Goal: Information Seeking & Learning: Learn about a topic

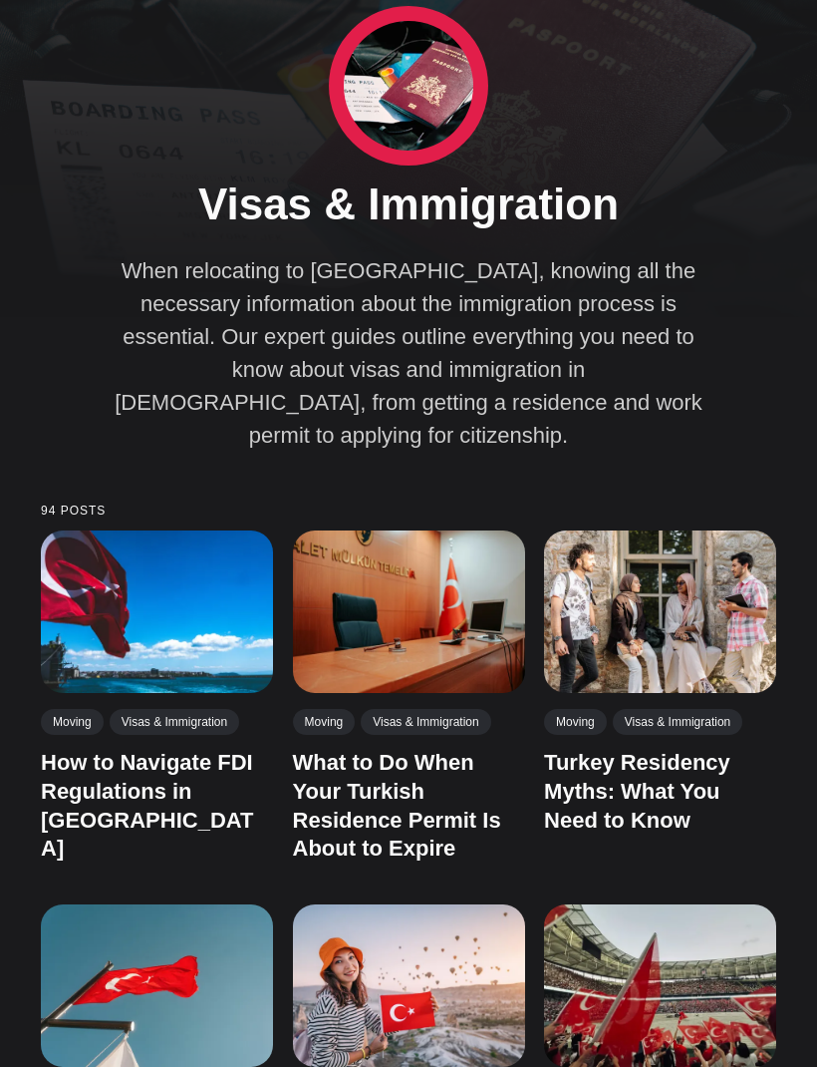
click at [174, 635] on img at bounding box center [157, 611] width 232 height 162
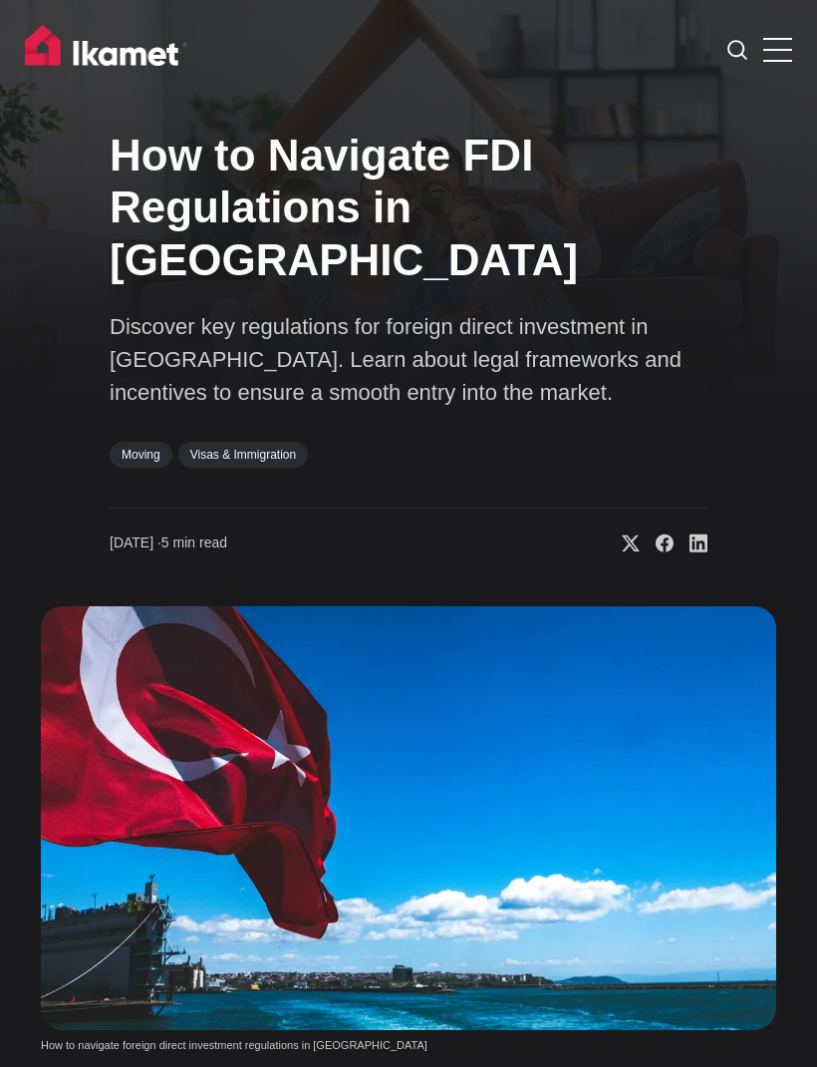
click at [259, 442] on link "Visas & Immigration" at bounding box center [243, 455] width 130 height 26
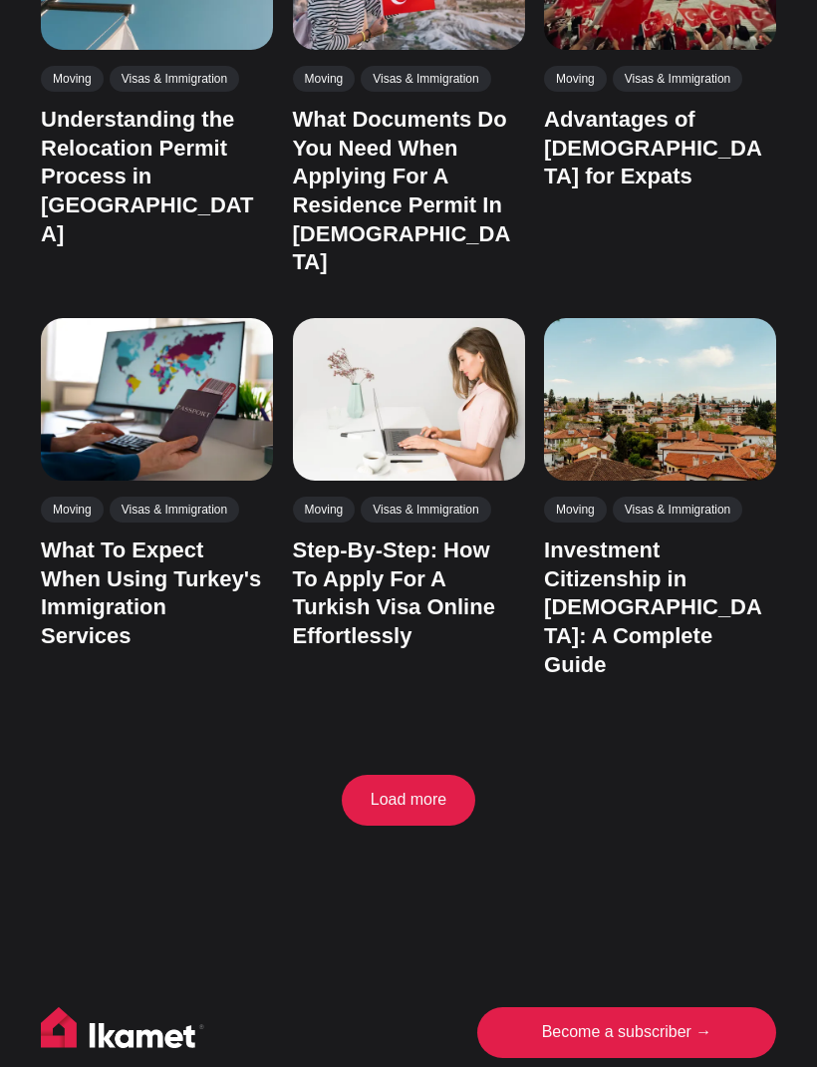
scroll to position [1128, 0]
click at [412, 775] on button "Load more" at bounding box center [409, 800] width 134 height 51
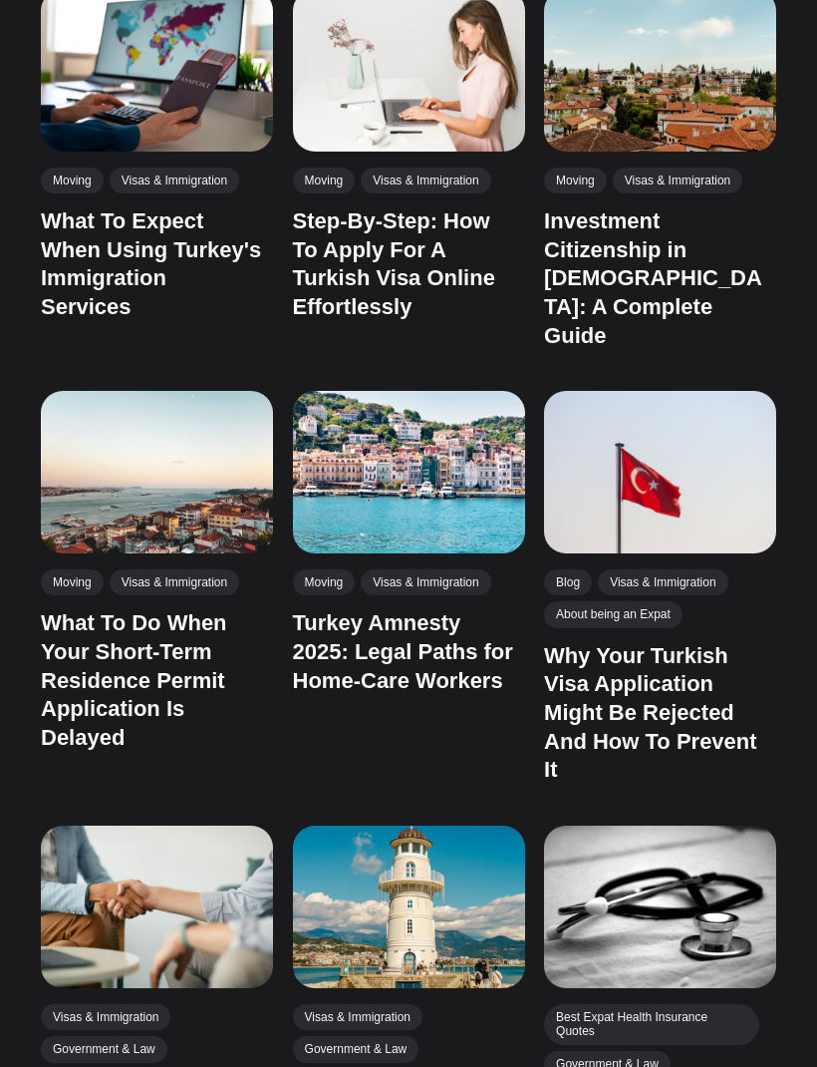
scroll to position [1464, 0]
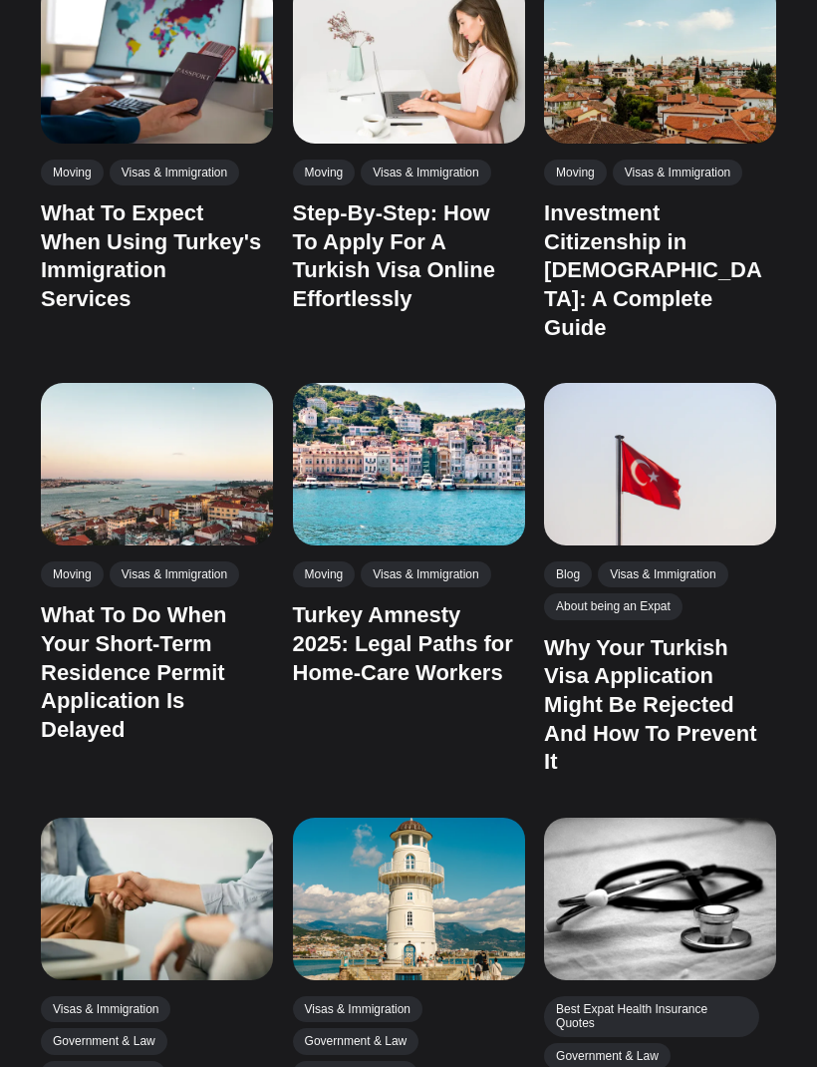
click at [710, 446] on img at bounding box center [660, 464] width 232 height 162
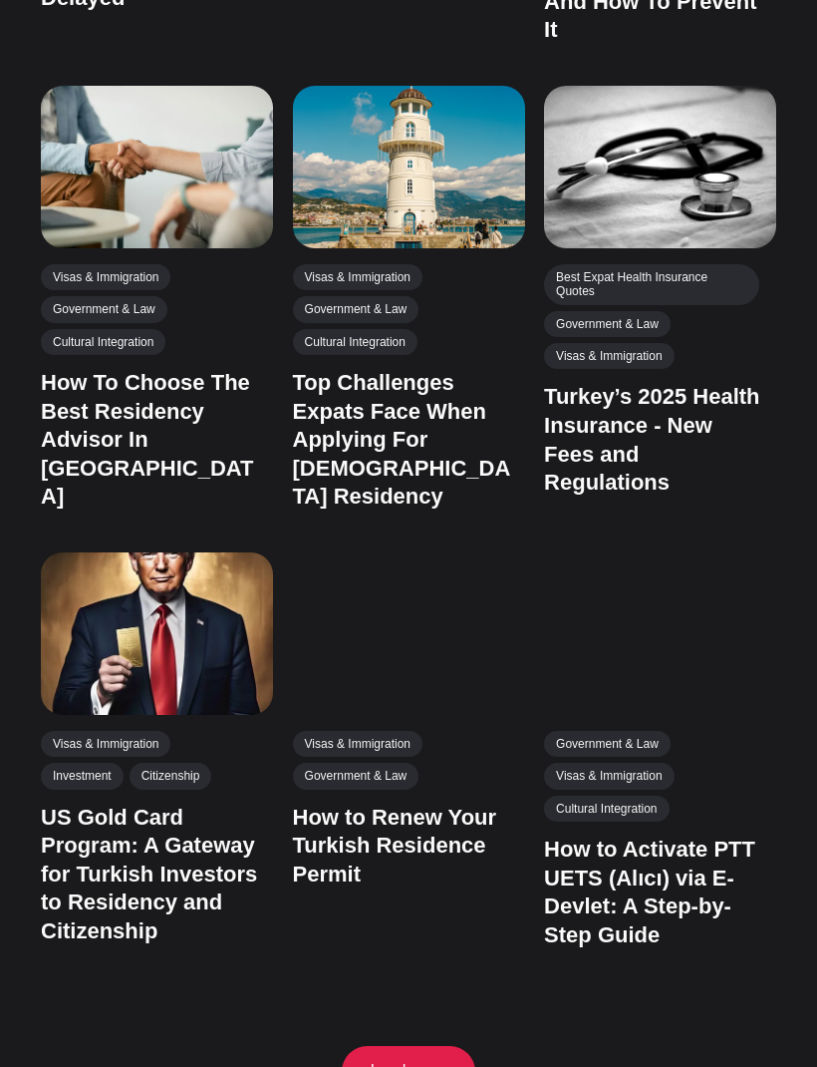
scroll to position [2197, 0]
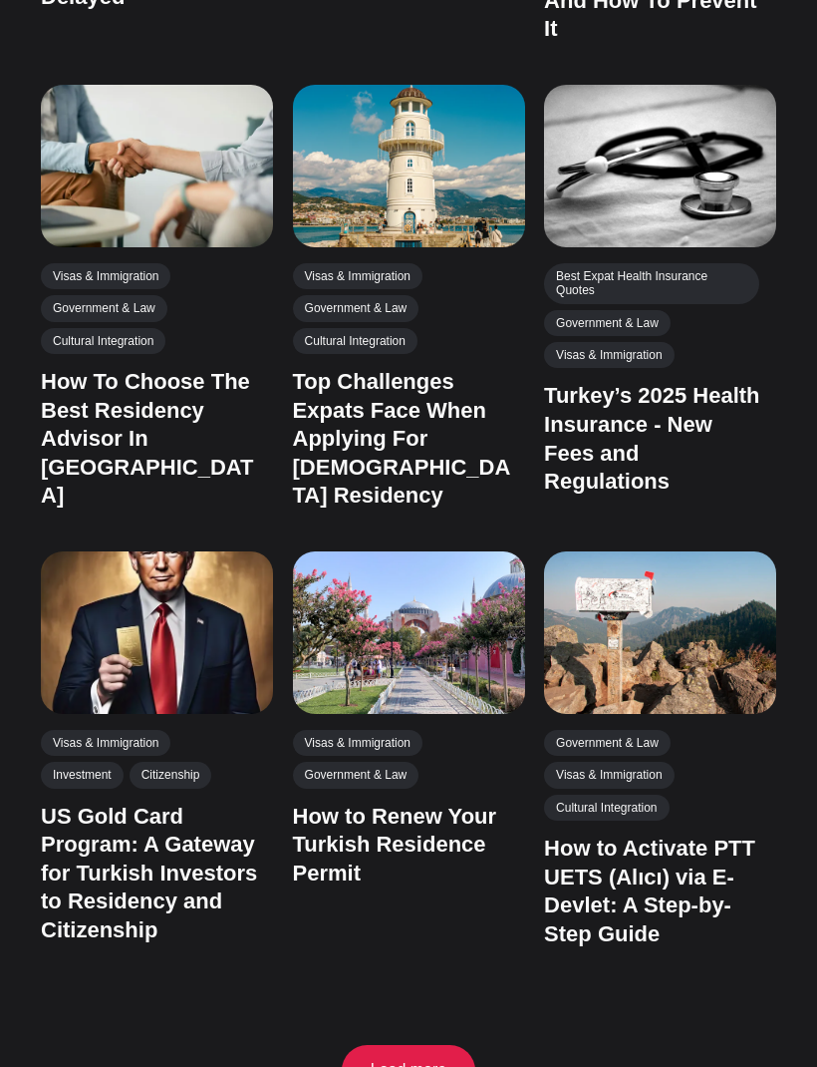
click at [678, 383] on link "Turkey’s 2025 Health Insurance - New Fees and Regulations" at bounding box center [651, 438] width 215 height 111
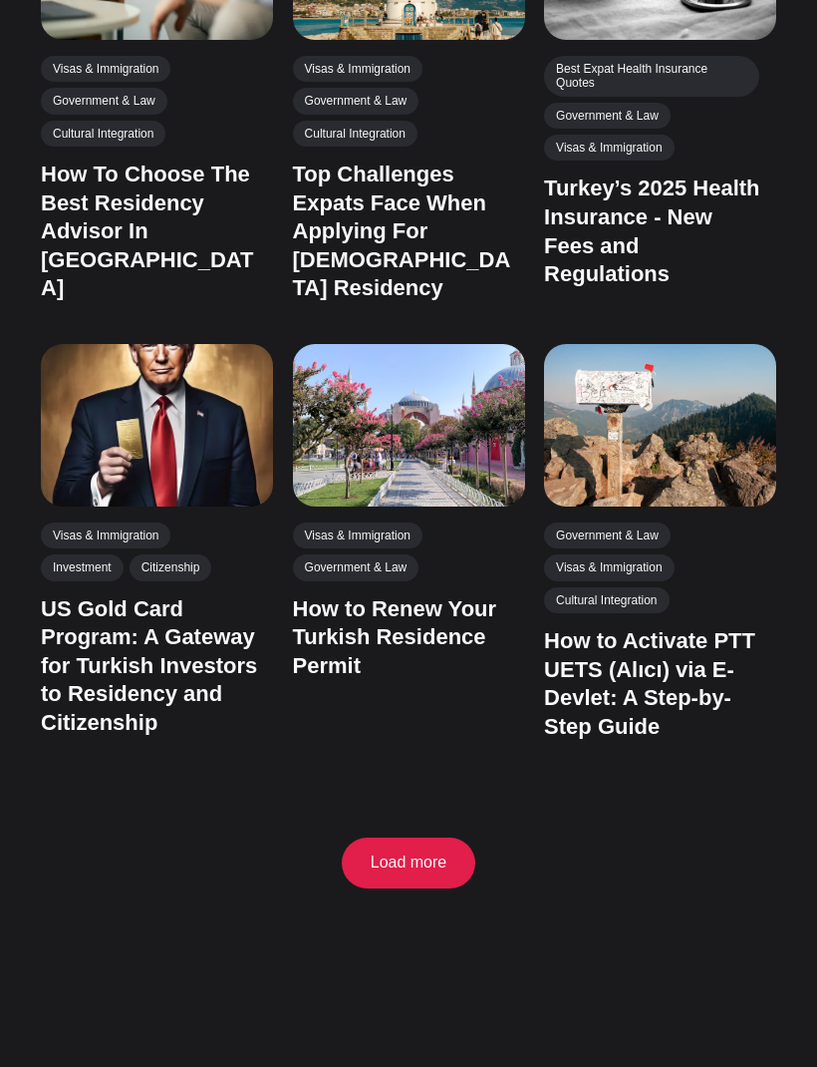
scroll to position [2409, 0]
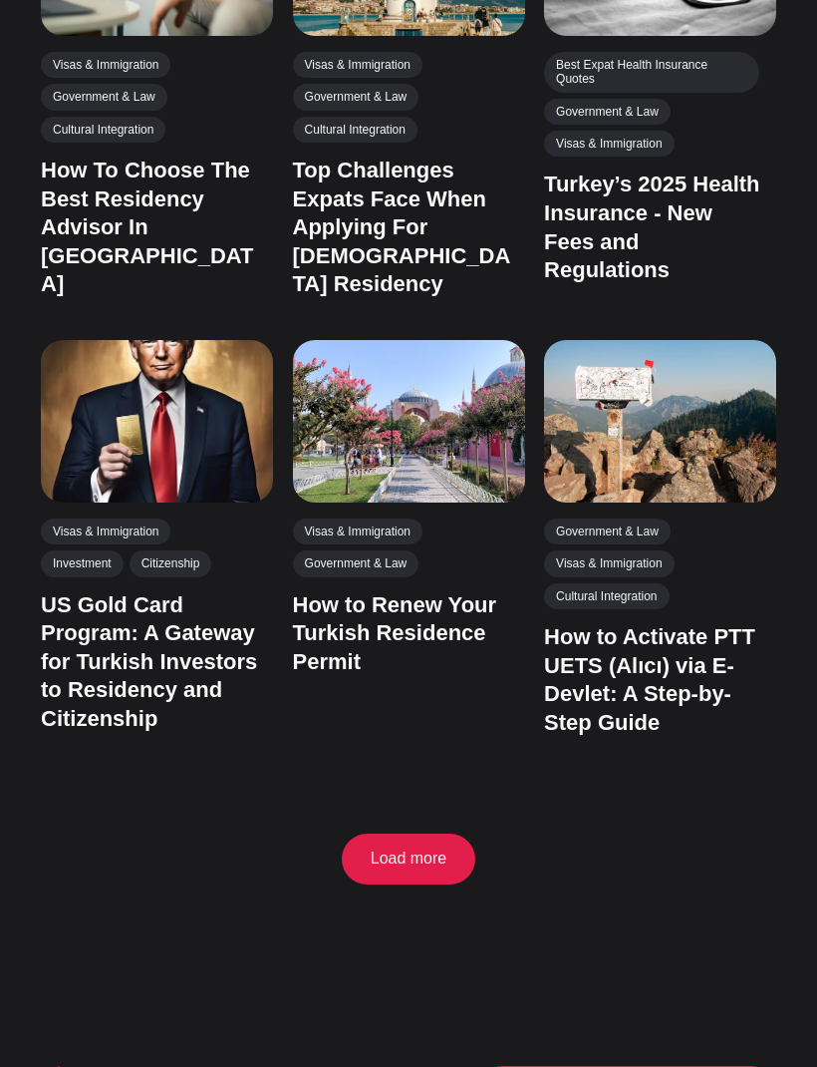
click at [427, 833] on button "Load more" at bounding box center [409, 858] width 134 height 51
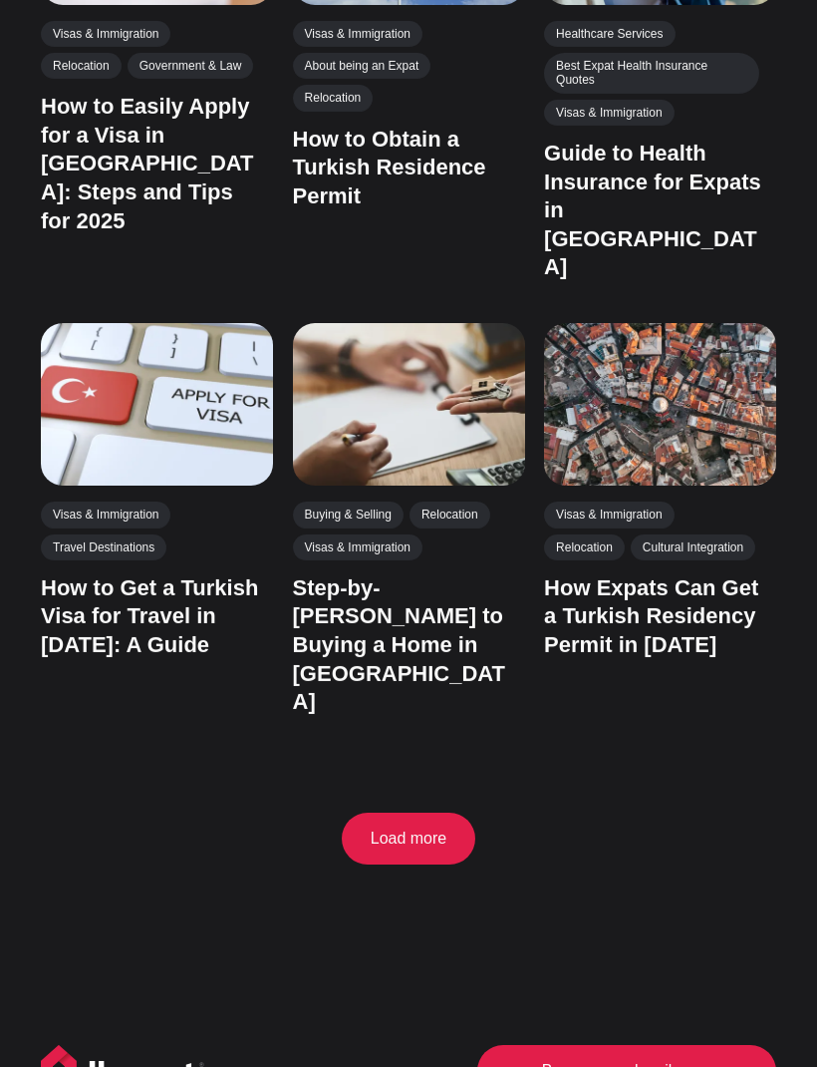
scroll to position [3826, 0]
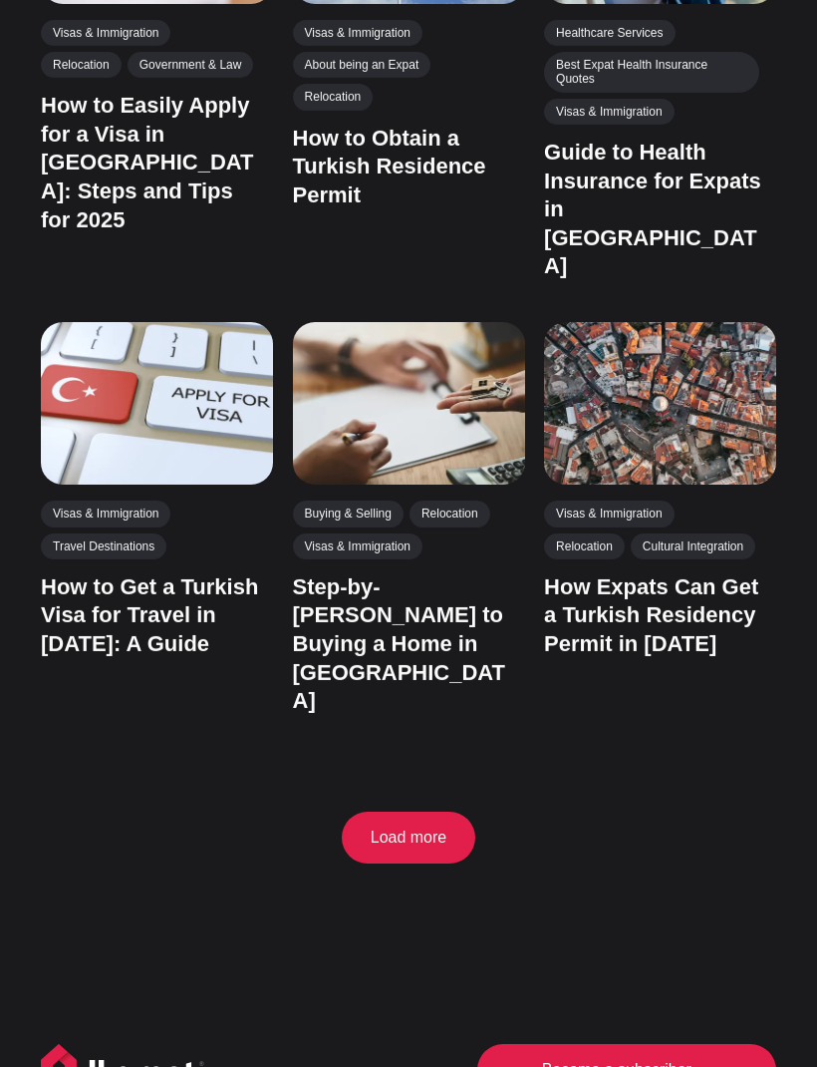
click at [412, 811] on button "Load more" at bounding box center [409, 836] width 134 height 51
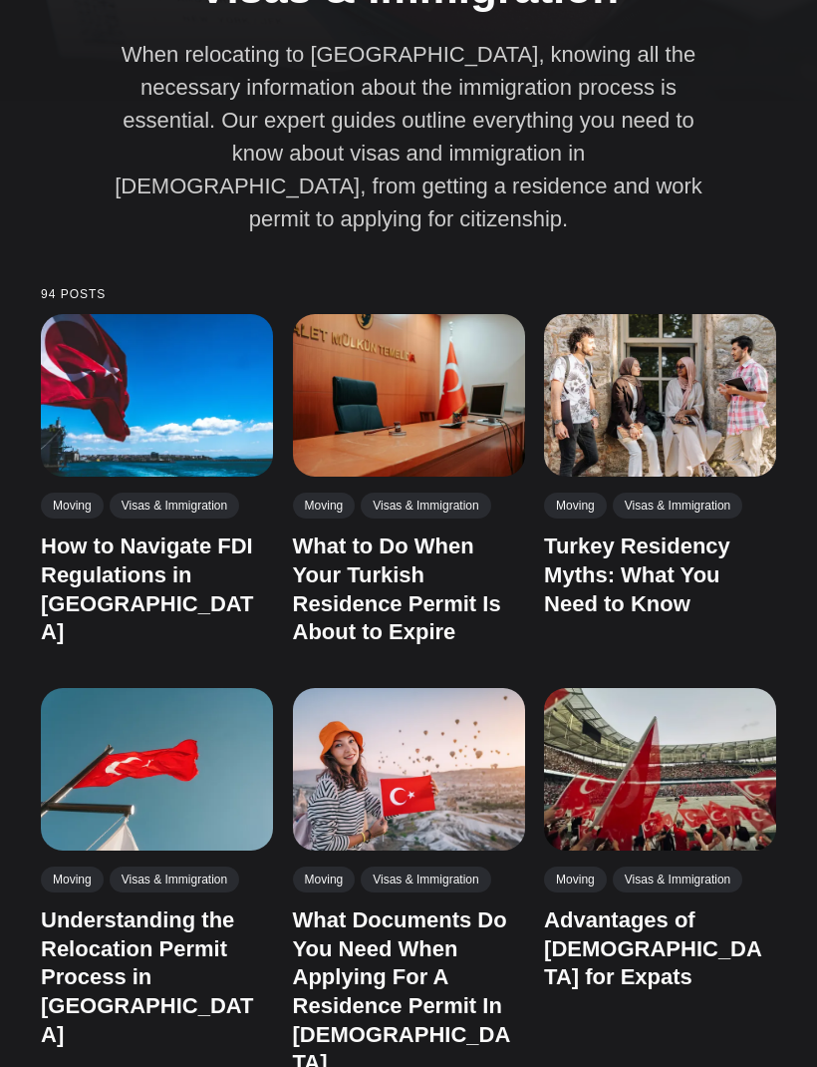
scroll to position [330, 0]
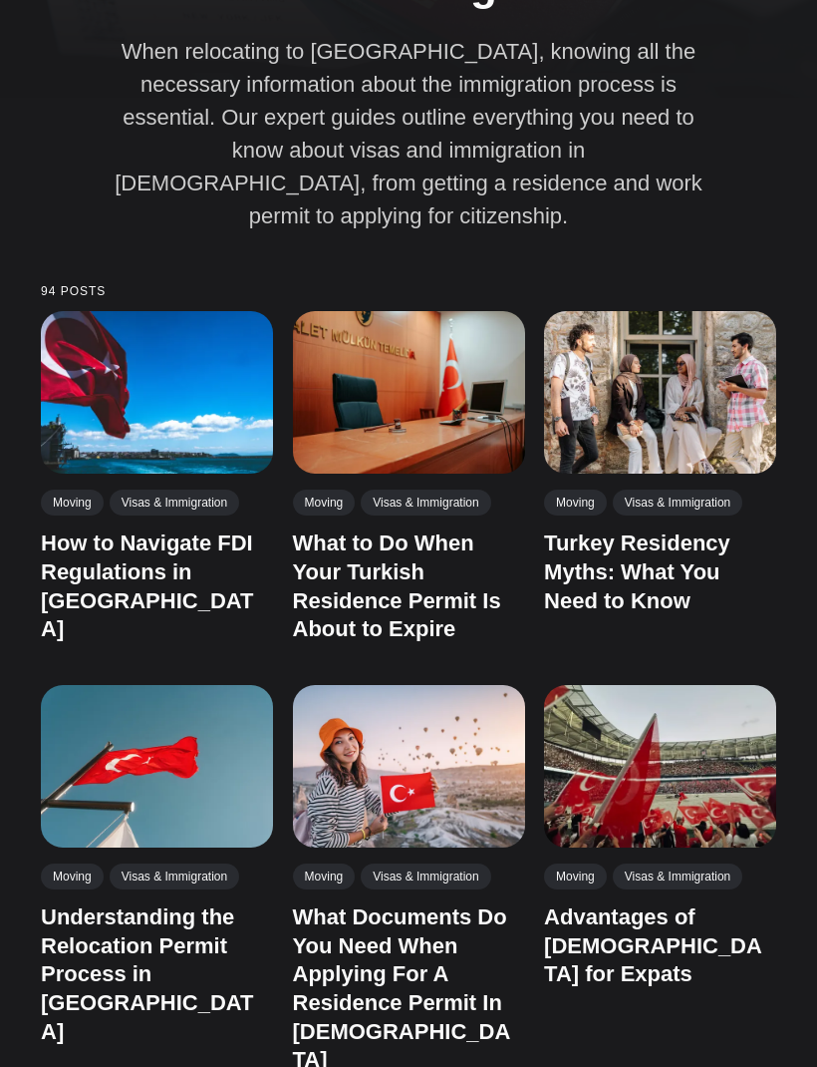
click at [151, 382] on img at bounding box center [157, 392] width 232 height 162
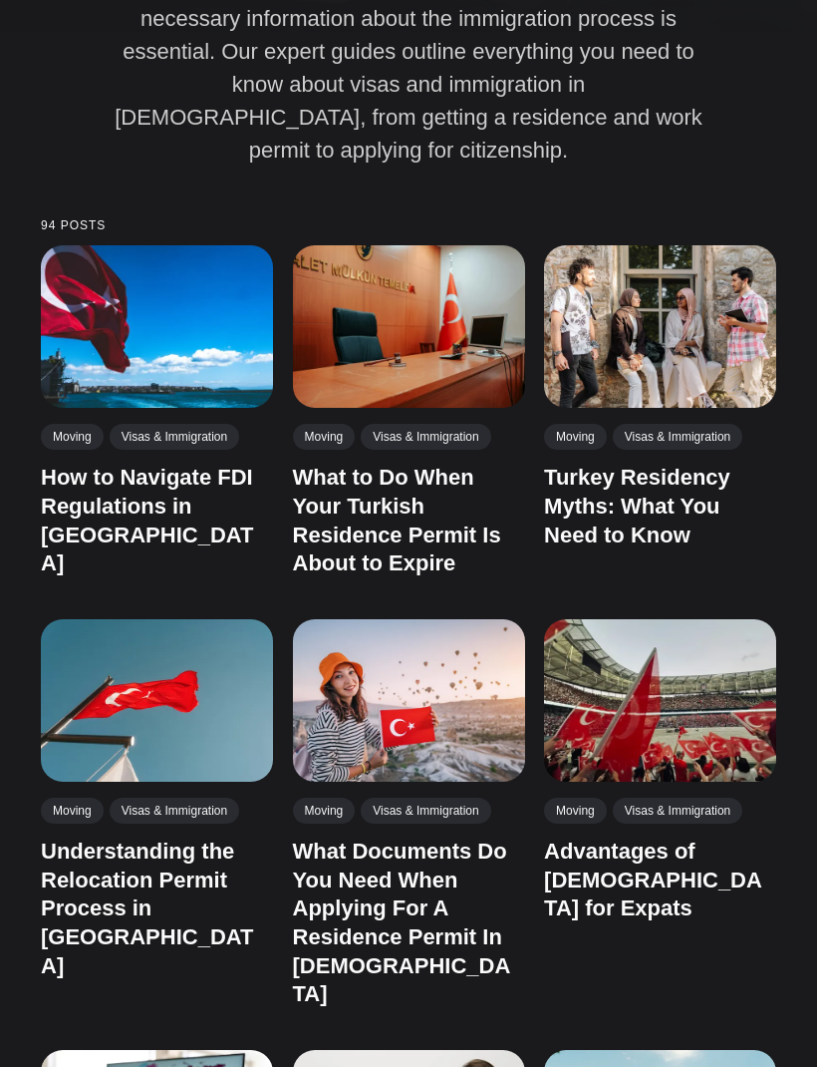
click at [735, 349] on img at bounding box center [660, 326] width 232 height 162
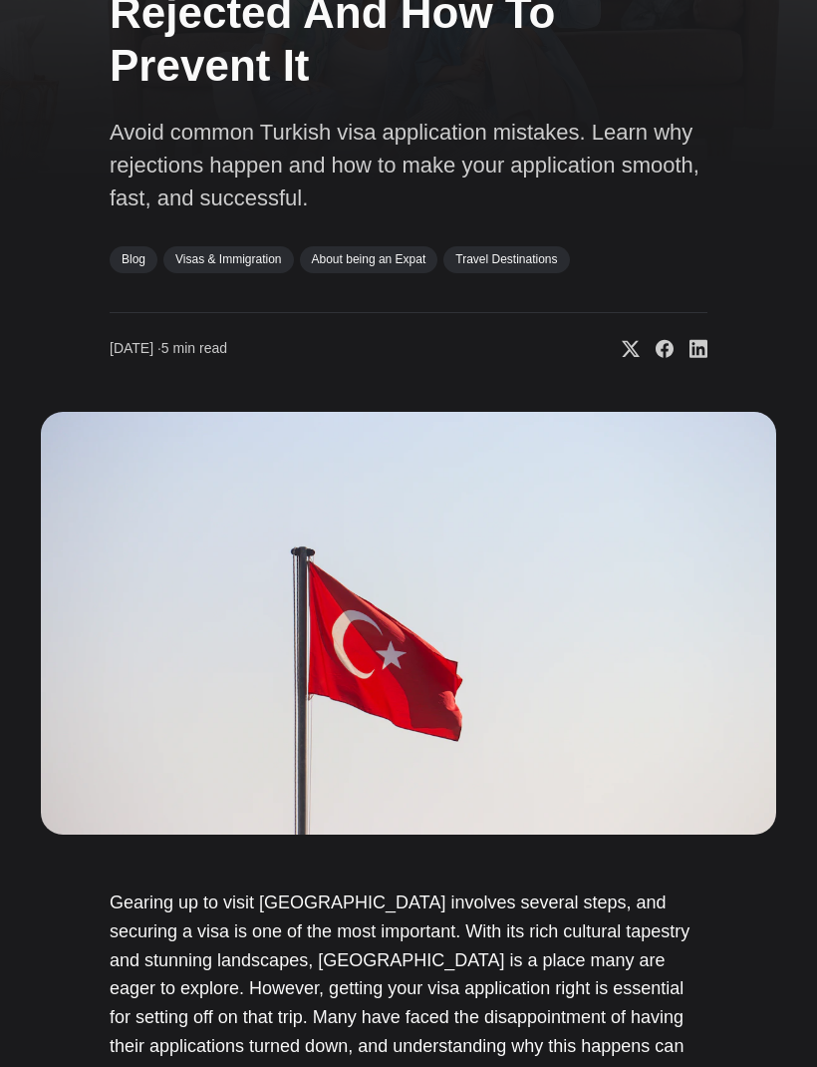
scroll to position [226, 0]
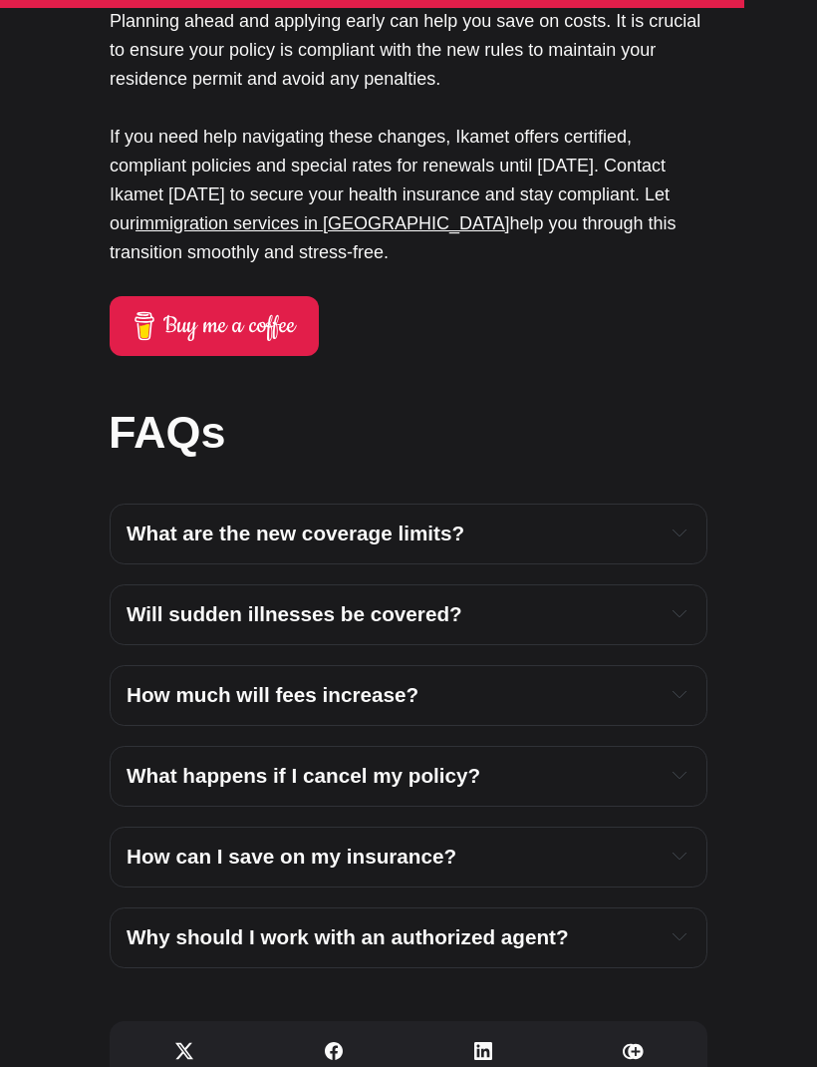
scroll to position [5672, 0]
click at [640, 681] on h4 "How much will fees increase?" at bounding box center [389, 694] width 524 height 27
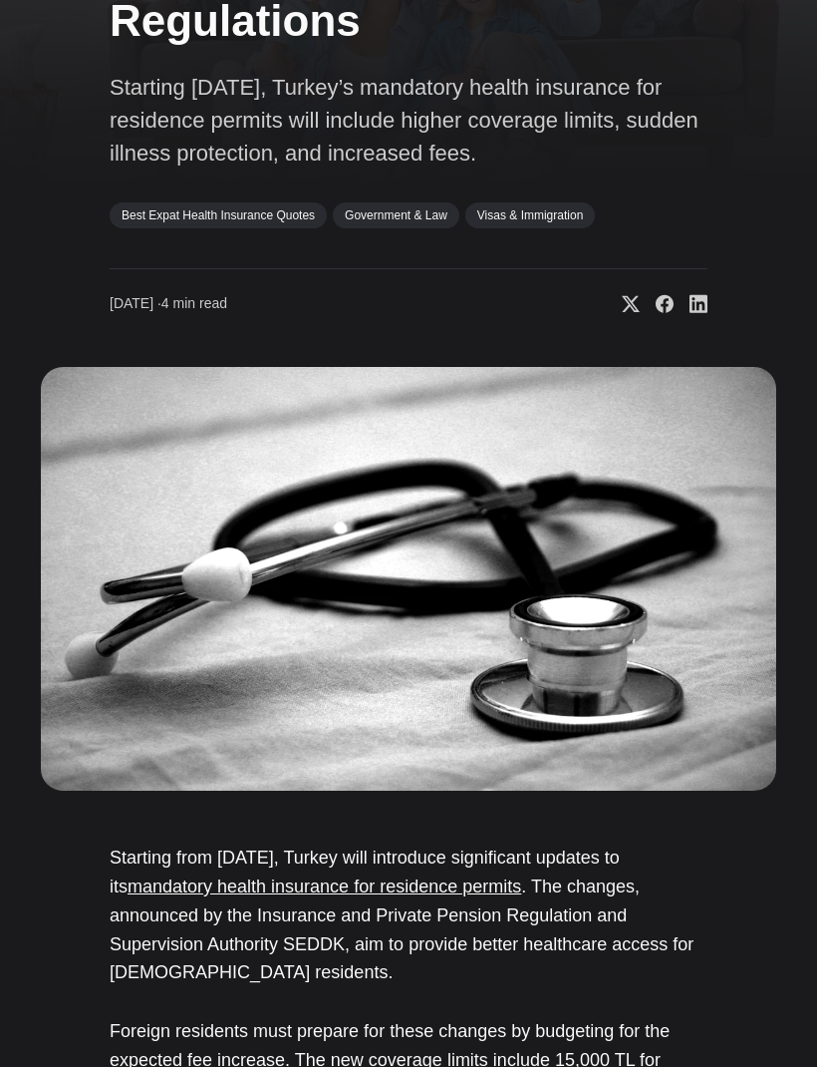
scroll to position [0, 0]
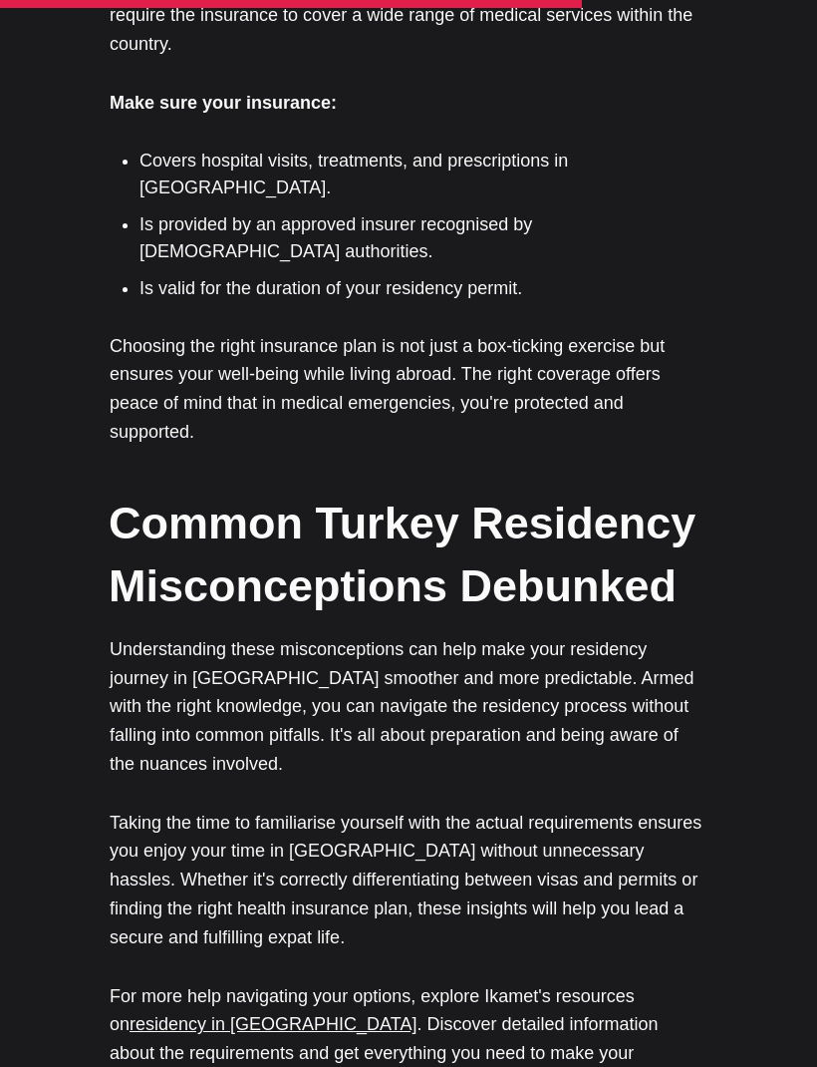
scroll to position [4182, 0]
